Goal: Task Accomplishment & Management: Complete application form

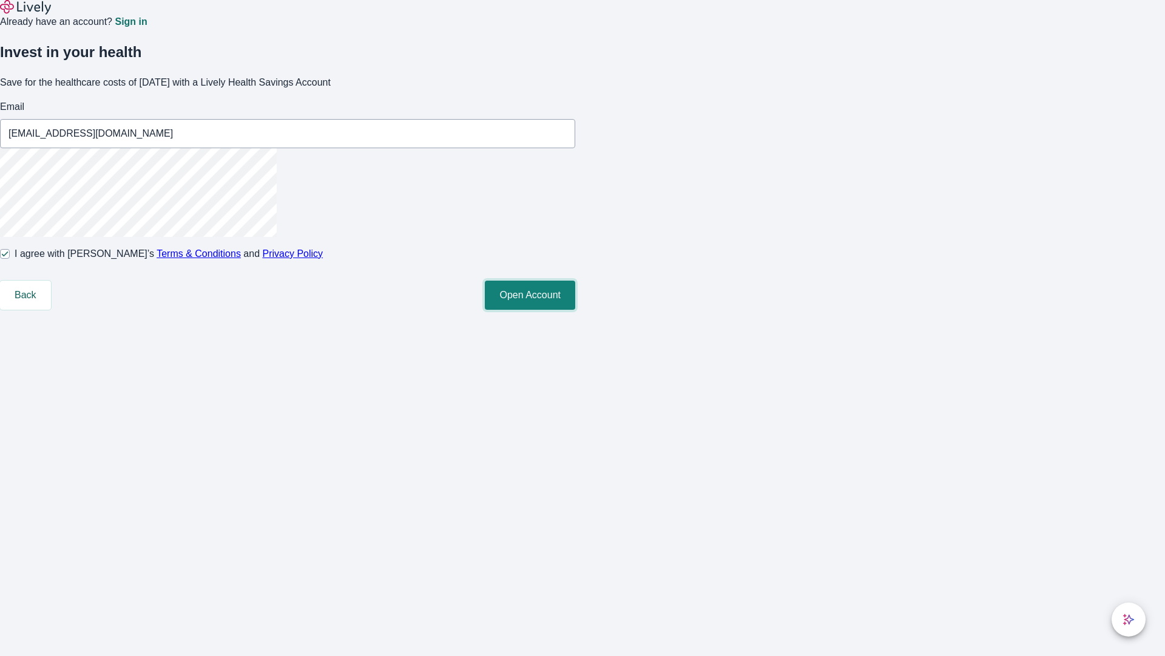
click at [575, 310] on button "Open Account" at bounding box center [530, 294] width 90 height 29
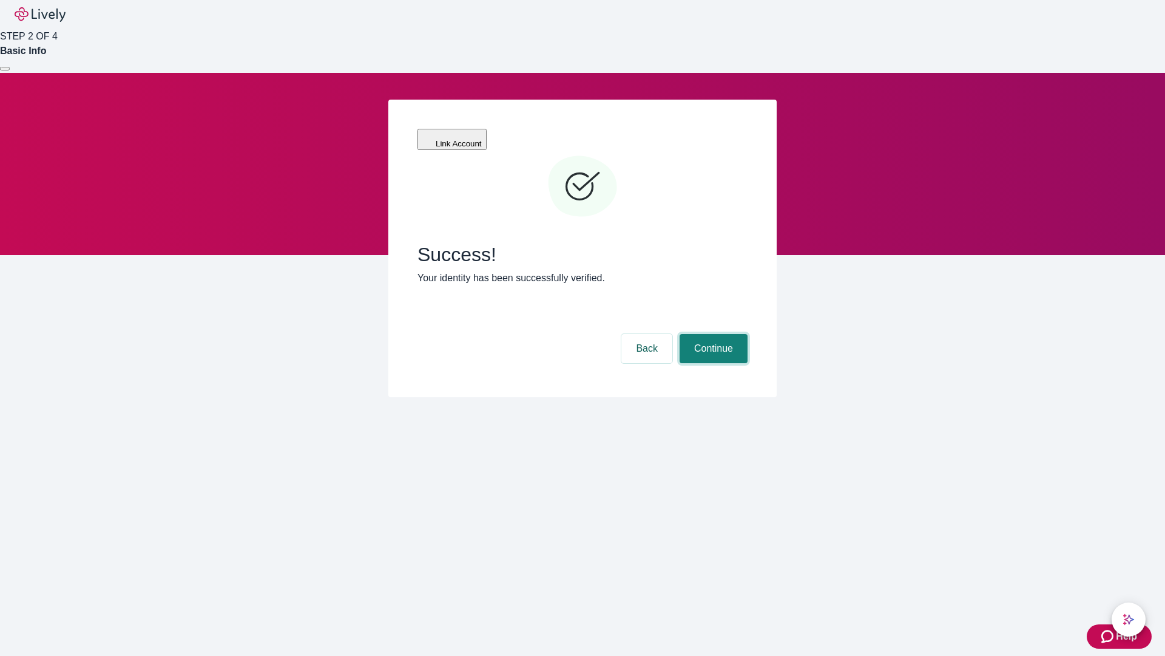
click at [712, 334] on button "Continue" at bounding box center [714, 348] width 68 height 29
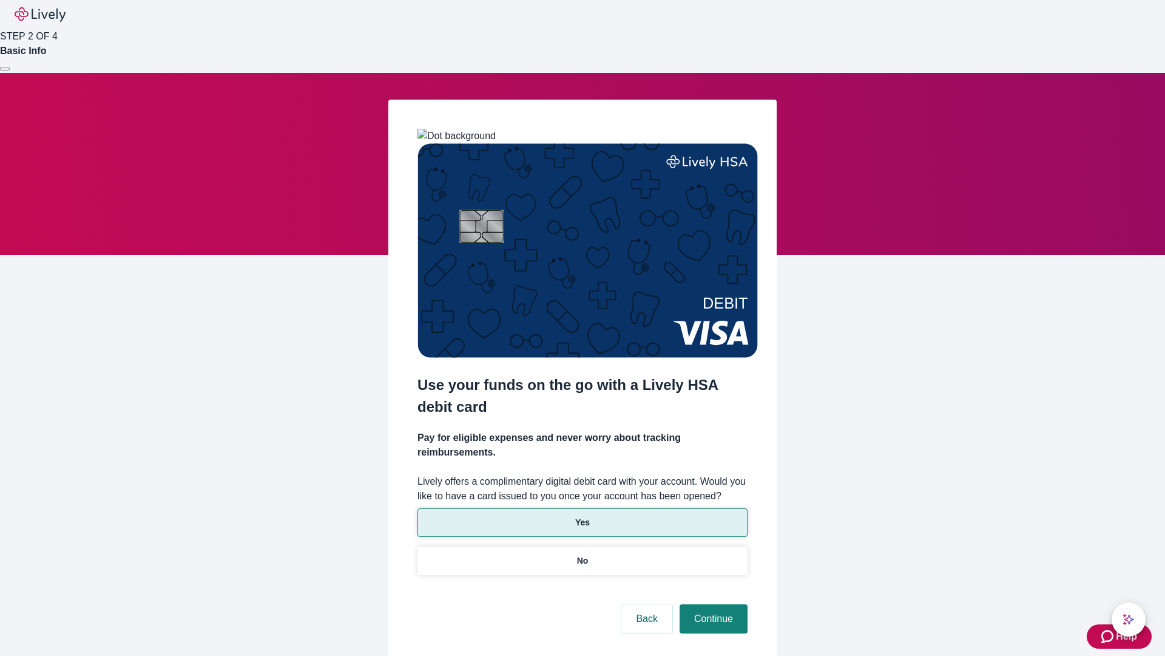
click at [582, 516] on p "Yes" at bounding box center [582, 522] width 15 height 13
click at [712, 604] on button "Continue" at bounding box center [714, 618] width 68 height 29
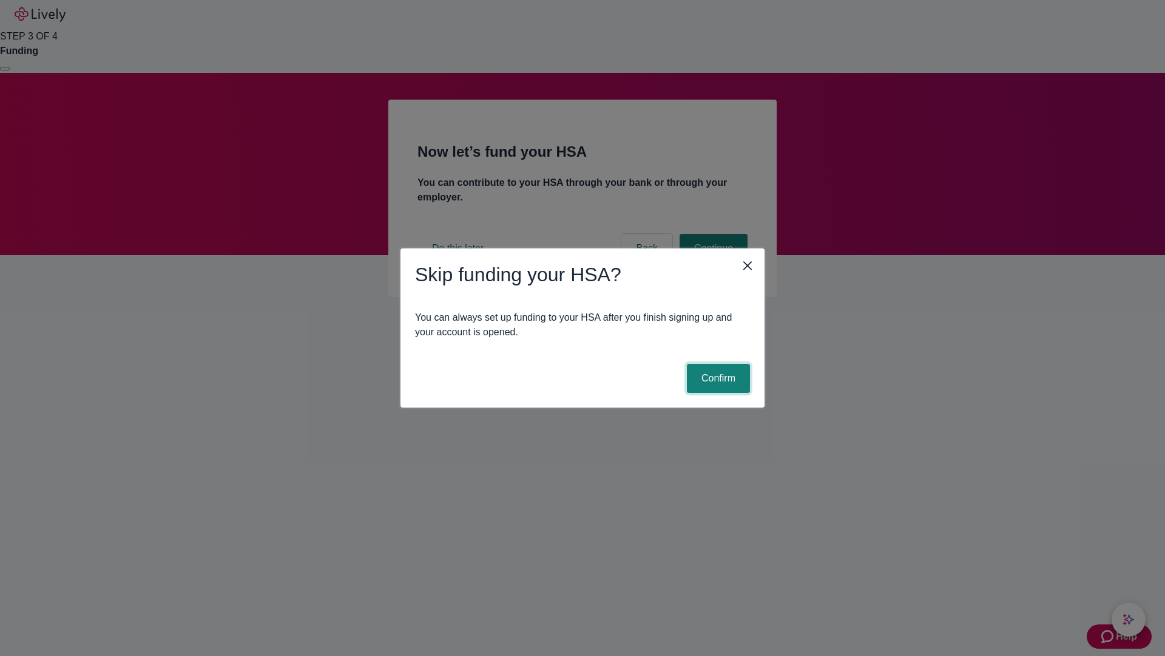
click at [717, 378] on button "Confirm" at bounding box center [718, 378] width 63 height 29
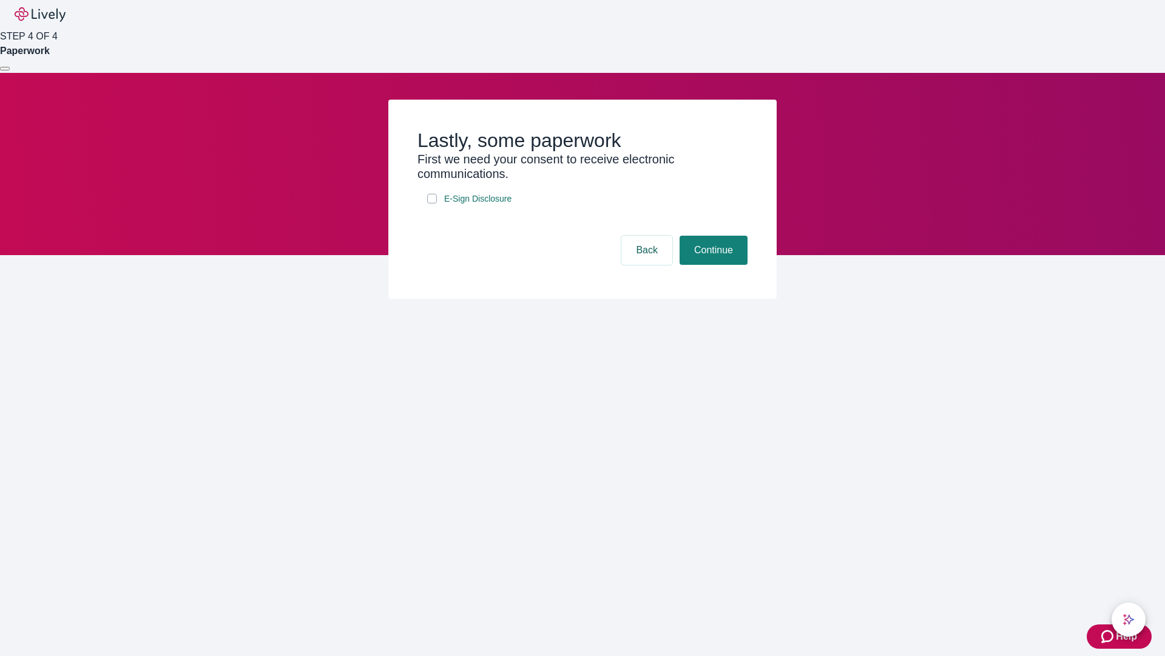
click at [432, 203] on input "E-Sign Disclosure" at bounding box center [432, 199] width 10 height 10
checkbox input "true"
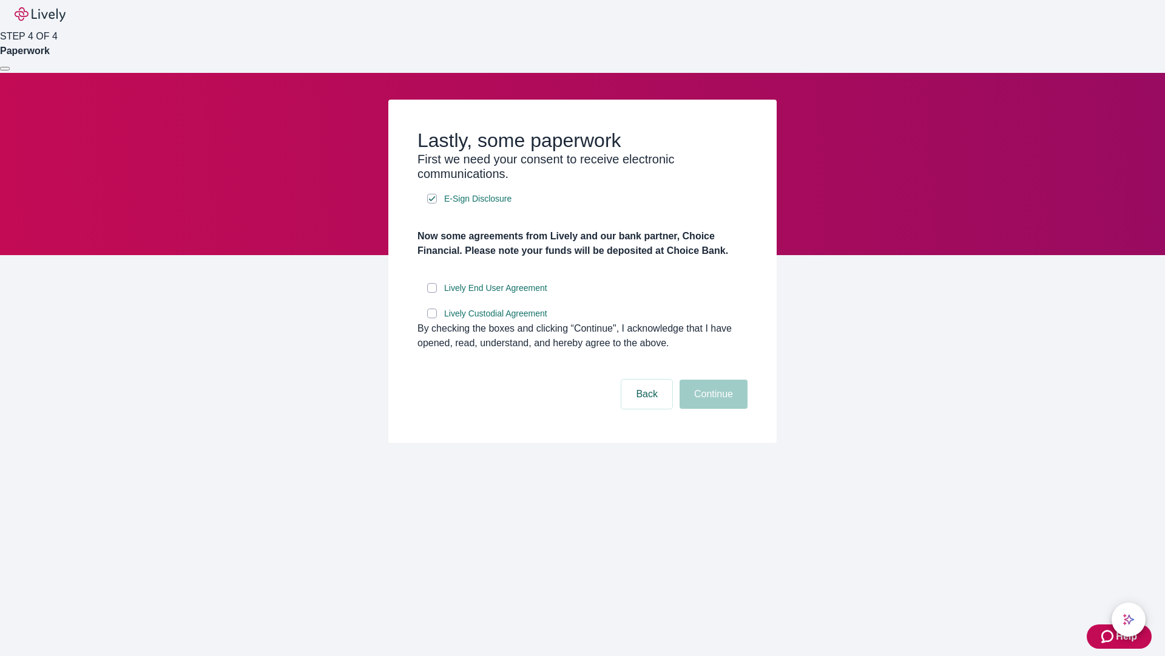
click at [432, 293] on input "Lively End User Agreement" at bounding box center [432, 288] width 10 height 10
checkbox input "true"
click at [432, 318] on input "Lively Custodial Agreement" at bounding box center [432, 313] width 10 height 10
checkbox input "true"
click at [712, 408] on button "Continue" at bounding box center [714, 393] width 68 height 29
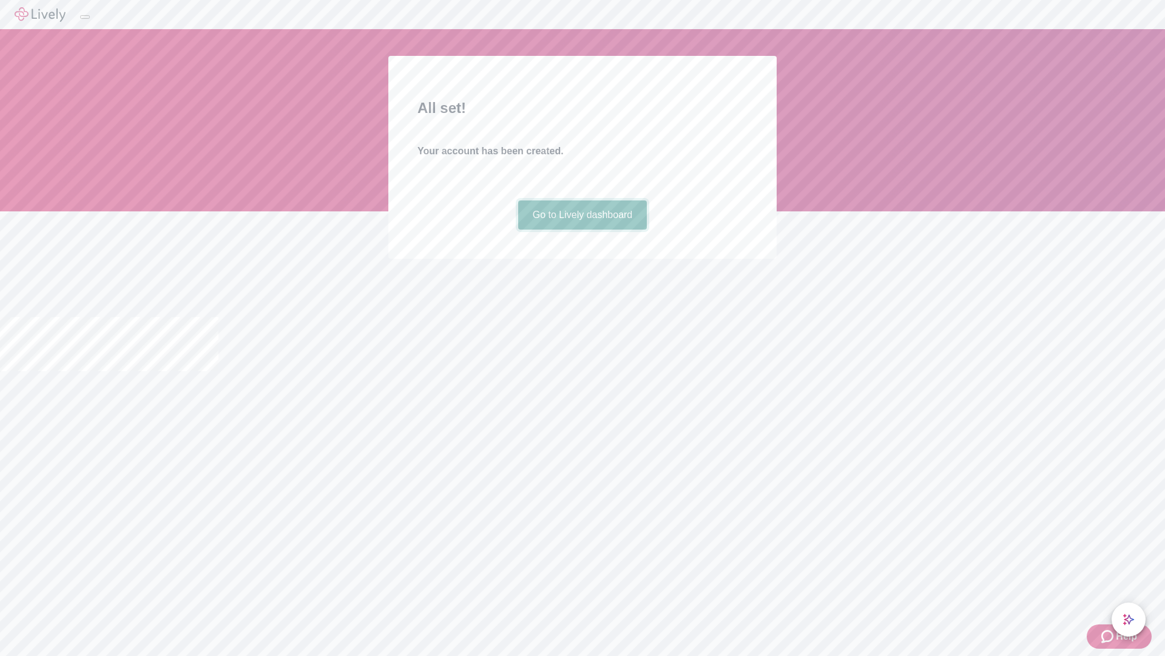
click at [582, 229] on link "Go to Lively dashboard" at bounding box center [582, 214] width 129 height 29
